Goal: Feedback & Contribution: Submit feedback/report problem

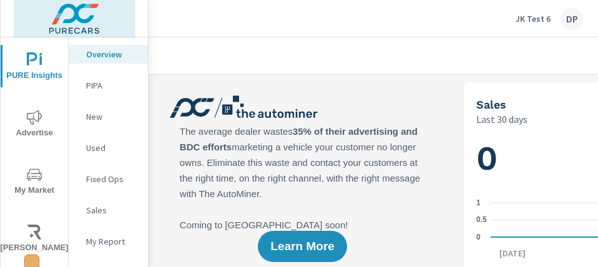
scroll to position [365, 0]
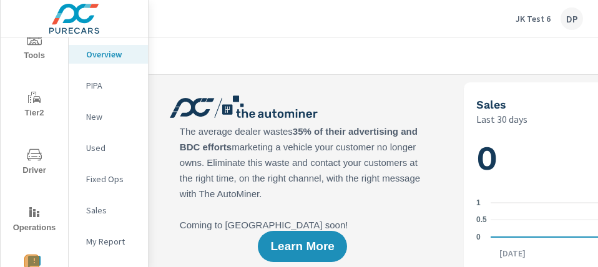
click at [32, 261] on icon "nav menu" at bounding box center [34, 262] width 15 height 15
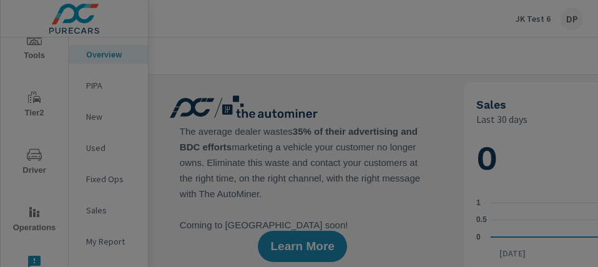
scroll to position [0, 0]
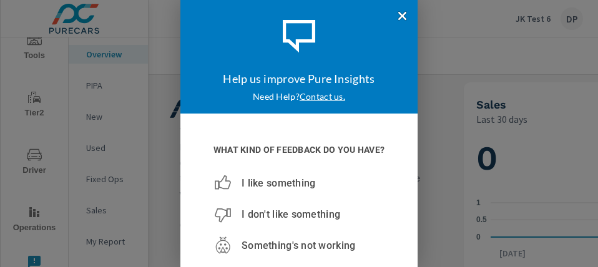
click at [273, 184] on span "I like something" at bounding box center [279, 183] width 74 height 12
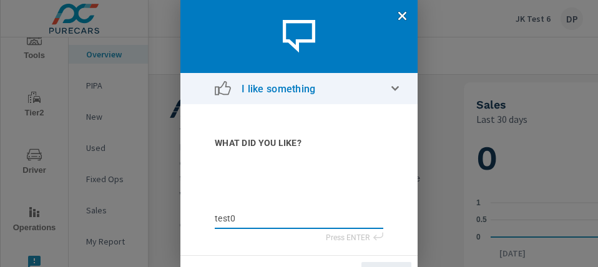
type textarea "test01"
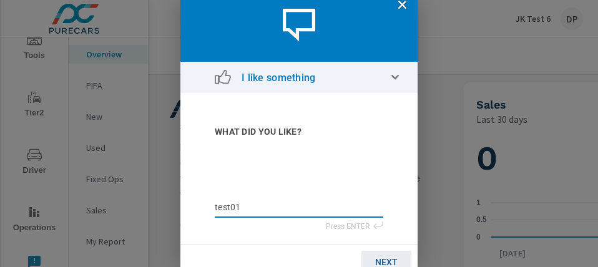
type textarea "test01"
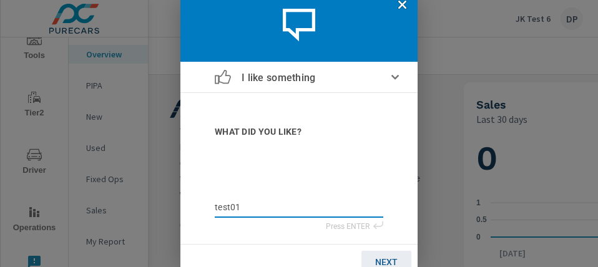
click at [376, 262] on span "NEXT" at bounding box center [386, 262] width 22 height 10
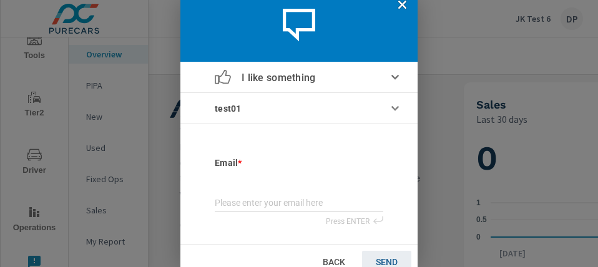
scroll to position [12, 0]
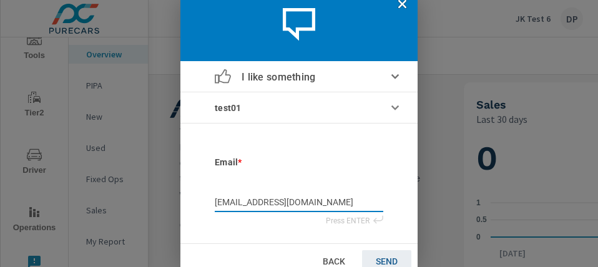
type input "[EMAIL_ADDRESS][DOMAIN_NAME]"
click at [376, 261] on span "SEND" at bounding box center [387, 262] width 22 height 10
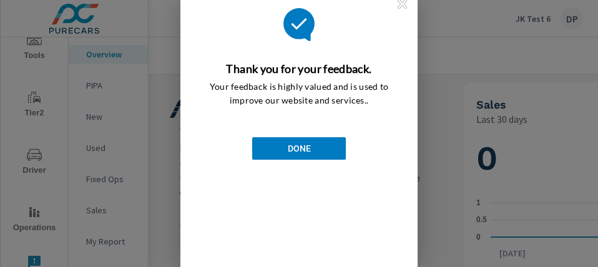
scroll to position [0, 0]
